Goal: Task Accomplishment & Management: Use online tool/utility

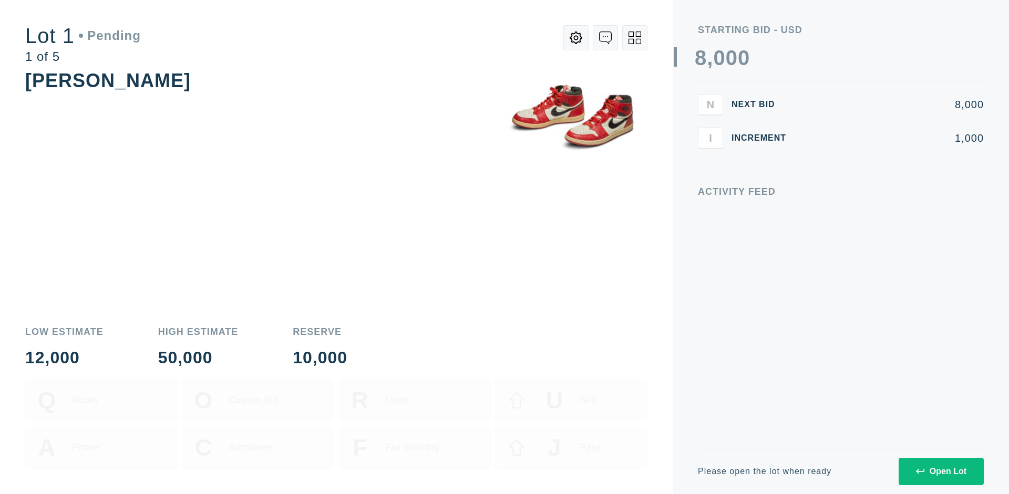
click at [940, 471] on div "Open Lot" at bounding box center [941, 471] width 50 height 9
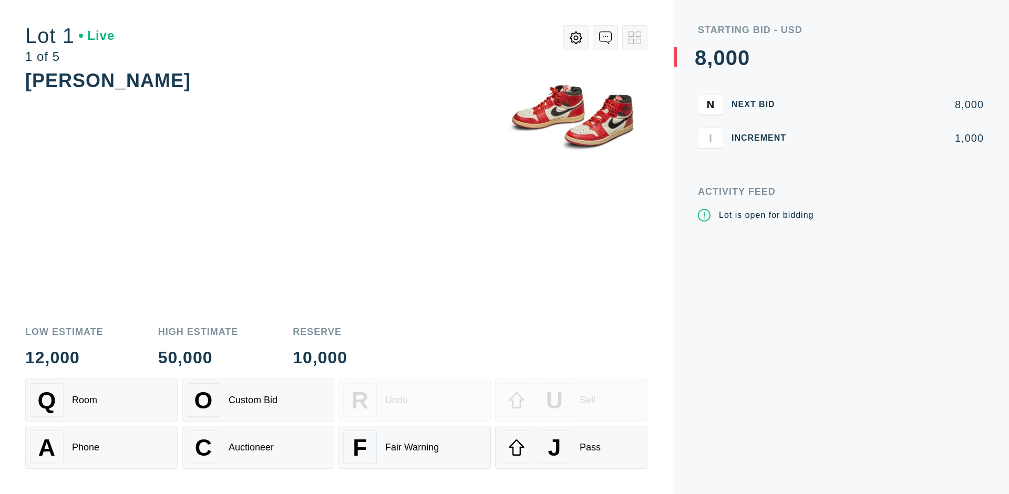
click at [571, 448] on div "J Pass" at bounding box center [571, 448] width 143 height 34
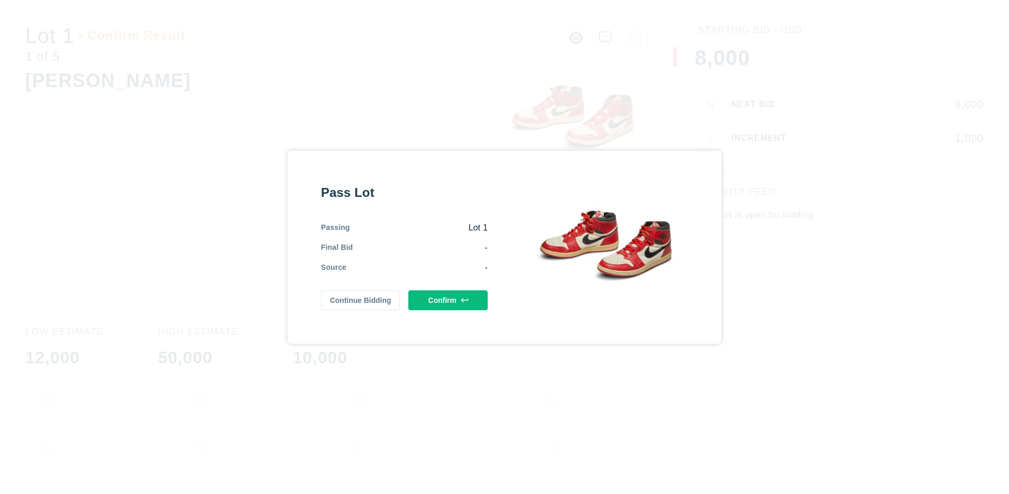
click at [448, 300] on button "Confirm" at bounding box center [447, 300] width 79 height 20
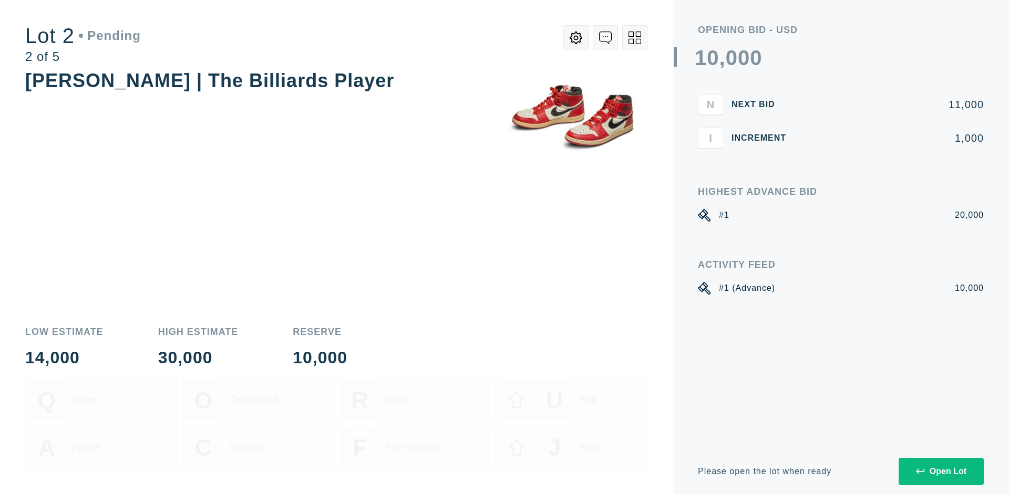
click at [940, 471] on div "Open Lot" at bounding box center [941, 471] width 50 height 9
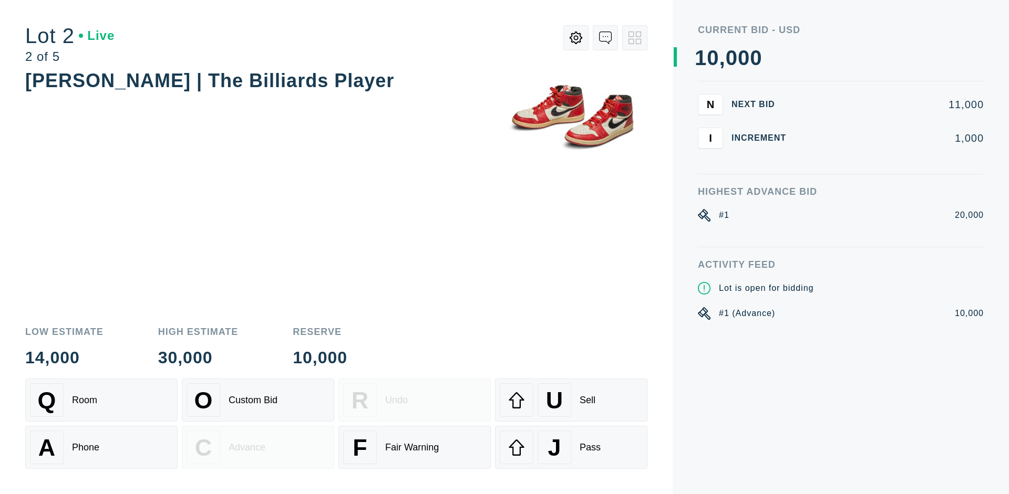
click at [571, 448] on div "J Pass" at bounding box center [571, 448] width 143 height 34
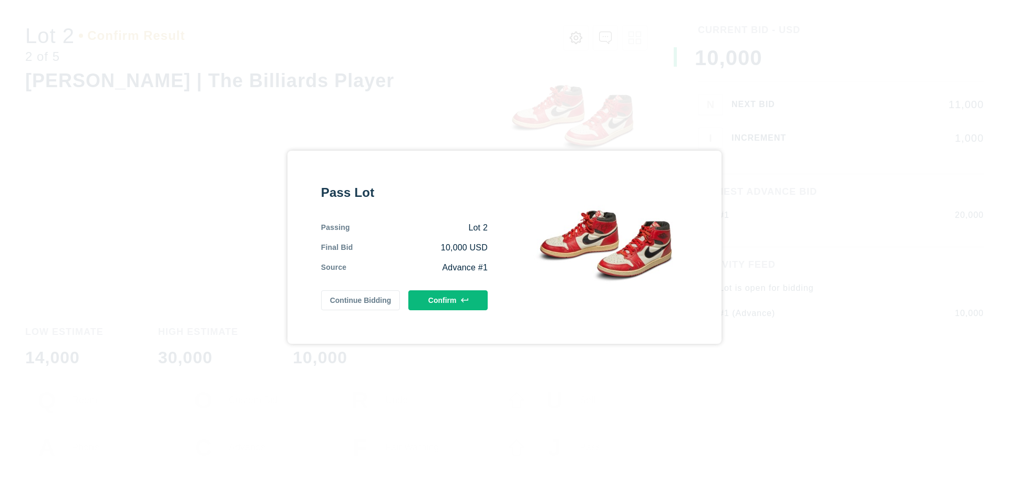
click at [448, 300] on button "Confirm" at bounding box center [447, 300] width 79 height 20
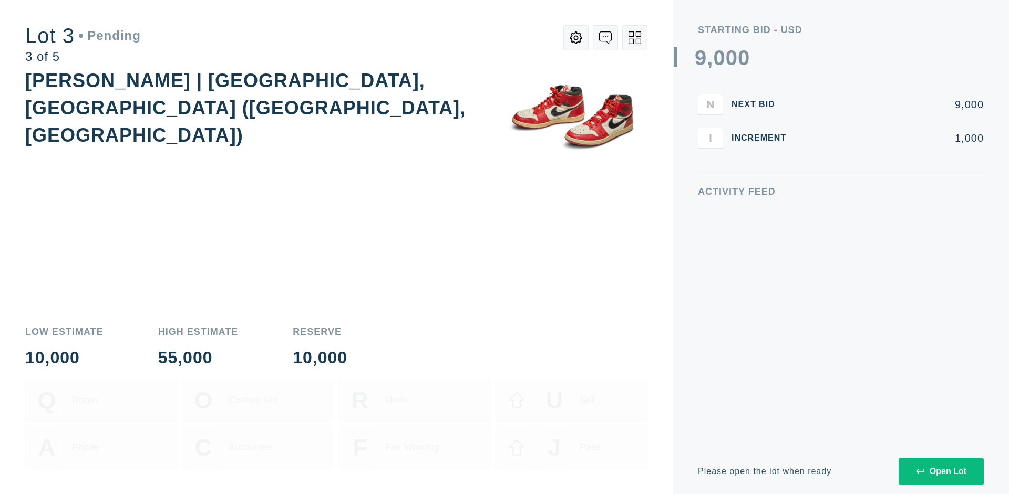
click at [940, 471] on div "Open Lot" at bounding box center [941, 471] width 50 height 9
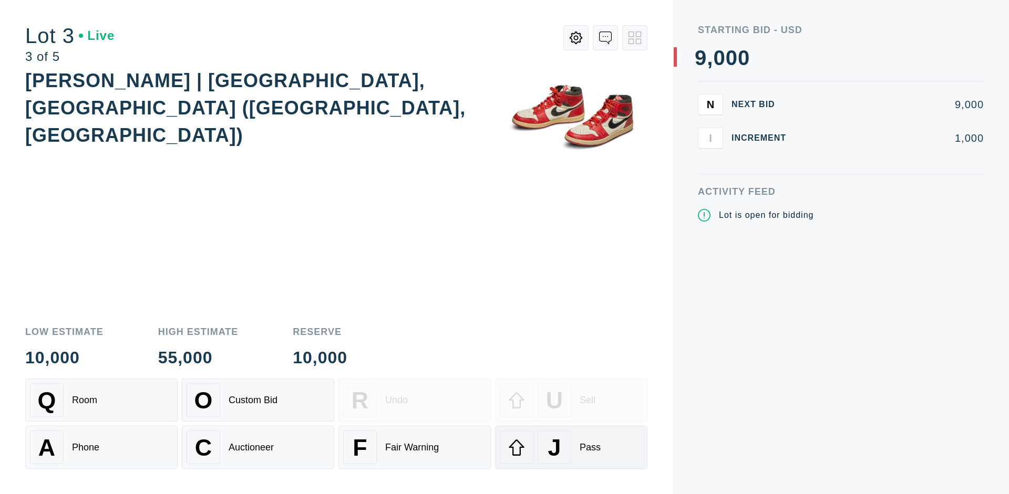
click at [571, 448] on div "J Pass" at bounding box center [571, 448] width 143 height 34
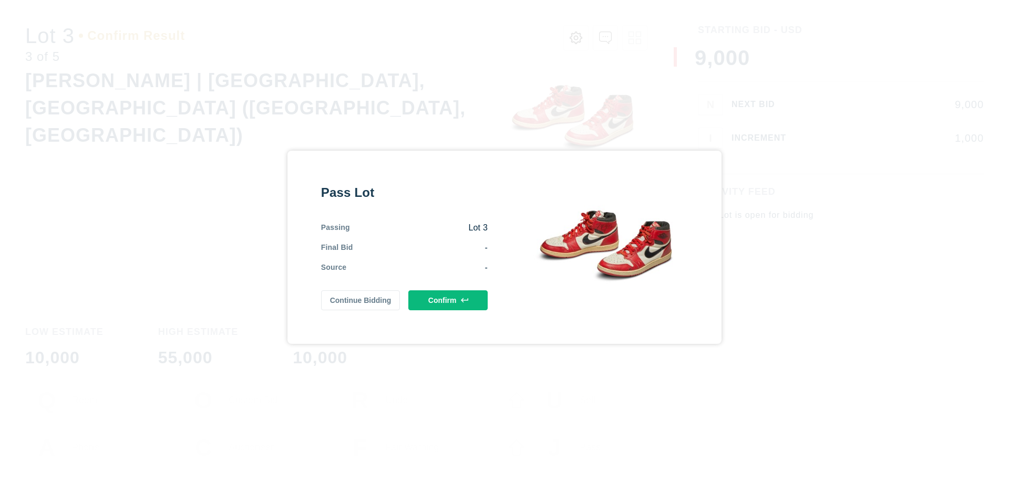
click at [448, 300] on button "Confirm" at bounding box center [447, 300] width 79 height 20
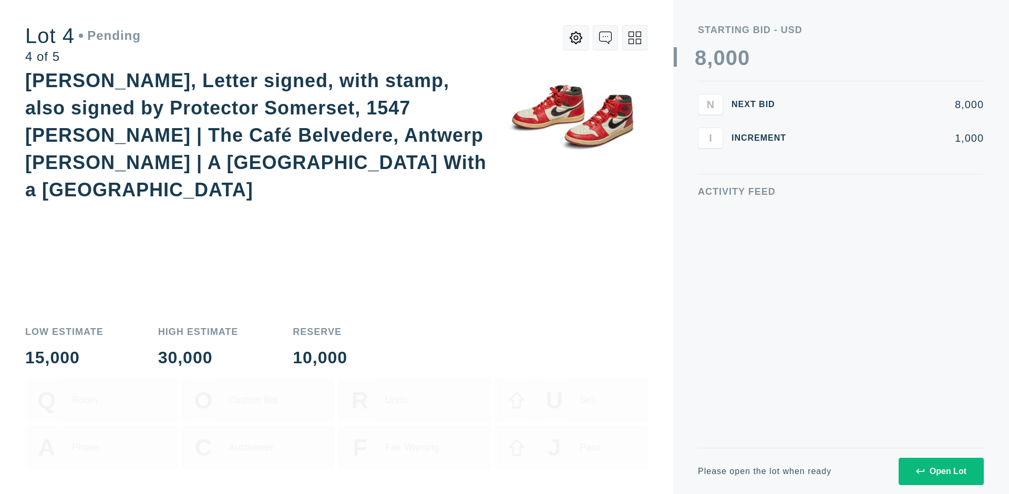
click at [635, 38] on icon at bounding box center [634, 38] width 13 height 13
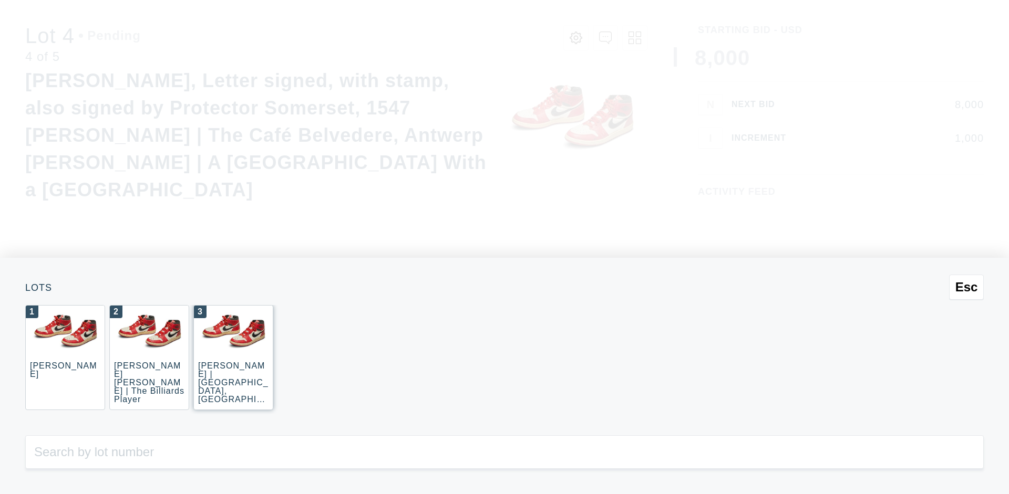
click at [233, 358] on div "3 JOAQUÍN SOROLLA | La Caleta, Málaga (La Caleta Beach, Málaga)" at bounding box center [233, 357] width 80 height 105
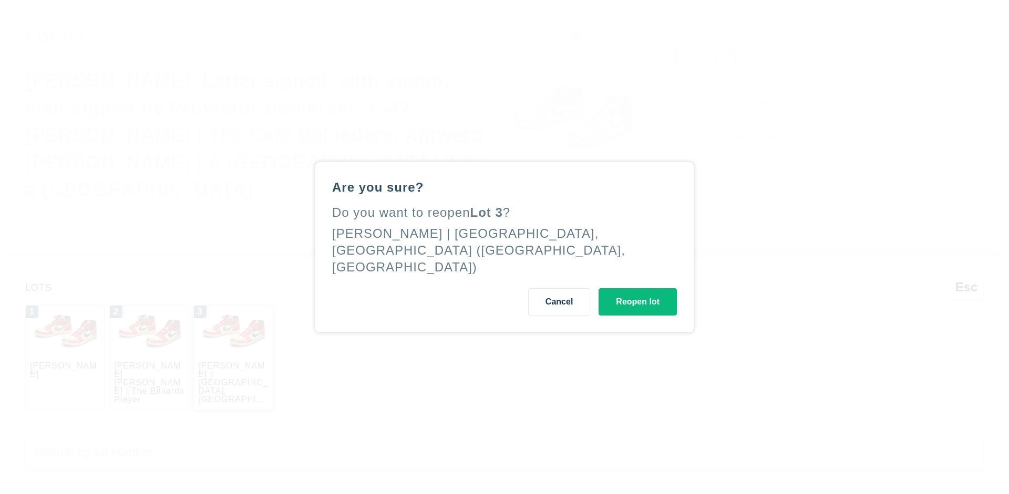
click at [637, 293] on button "Reopen lot" at bounding box center [637, 301] width 78 height 27
